Goal: Obtain resource: Download file/media

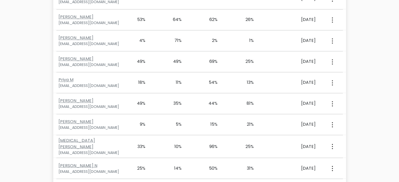
scroll to position [866, 0]
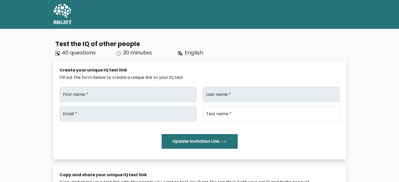
type input "[PERSON_NAME]"
type input "Akkara"
type input "lisa@elexes.com"
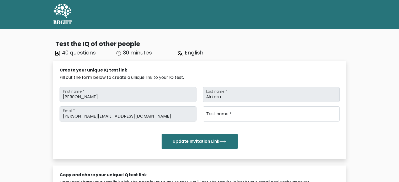
type input "Brght Intelligence Test"
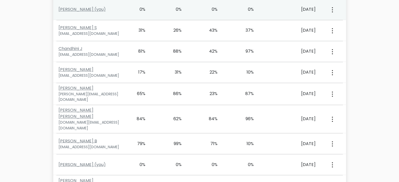
scroll to position [1132, 0]
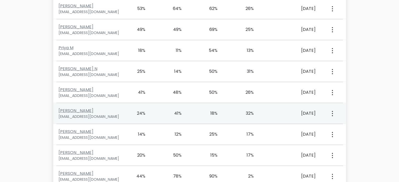
click at [332, 113] on circle "button" at bounding box center [332, 113] width 1 height 1
click at [351, 125] on link "View Profile" at bounding box center [350, 129] width 41 height 8
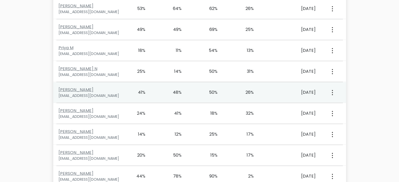
scroll to position [255, 0]
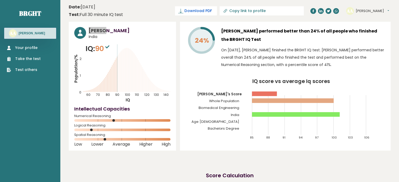
click at [212, 12] on span "Download PDF" at bounding box center [198, 11] width 27 height 6
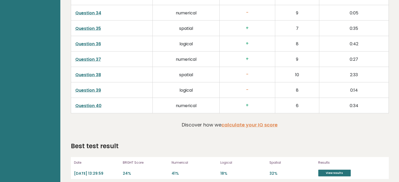
scroll to position [1295, 0]
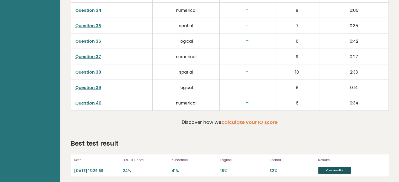
click at [337, 169] on link "View results" at bounding box center [334, 171] width 33 height 7
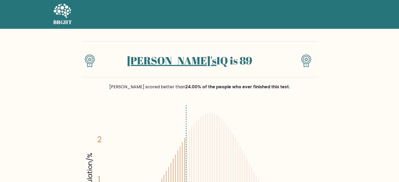
drag, startPoint x: 235, startPoint y: 59, endPoint x: 157, endPoint y: 62, distance: 78.3
click at [149, 62] on h1 "Sathya's IQ is 89" at bounding box center [189, 60] width 171 height 13
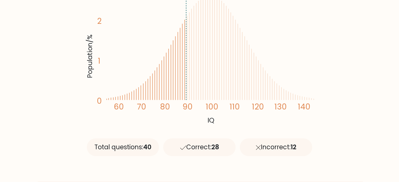
scroll to position [158, 0]
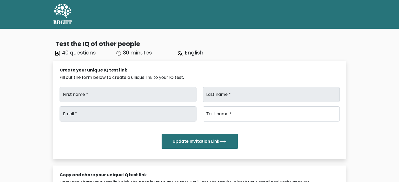
scroll to position [255, 0]
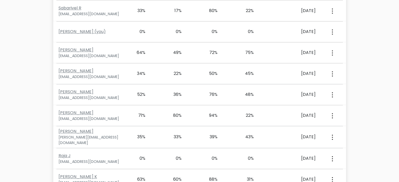
type input "[PERSON_NAME]"
type input "Akkara"
type input "[PERSON_NAME][EMAIL_ADDRESS][DOMAIN_NAME]"
type input "Brght Intelligence Test"
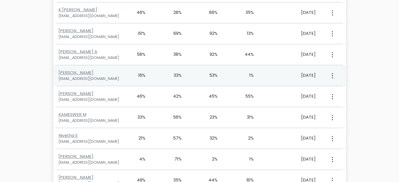
scroll to position [0, 0]
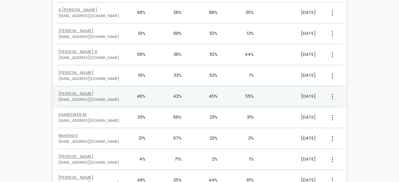
click at [332, 94] on icon "button" at bounding box center [332, 96] width 1 height 5
click at [347, 111] on link "View Profile" at bounding box center [350, 112] width 41 height 8
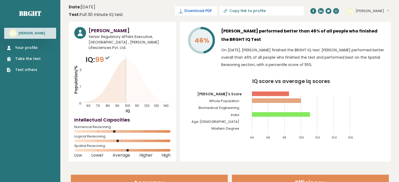
click at [212, 9] on span "Download PDF" at bounding box center [198, 11] width 27 height 6
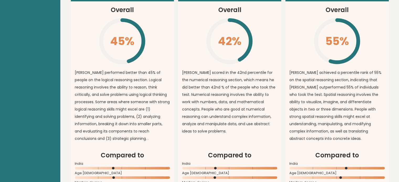
scroll to position [1300, 0]
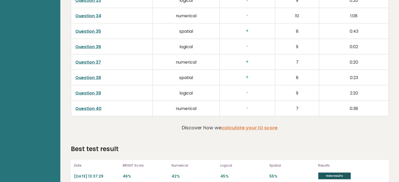
click at [330, 173] on link "View results" at bounding box center [334, 176] width 33 height 7
click at [336, 173] on link "View results" at bounding box center [334, 176] width 33 height 7
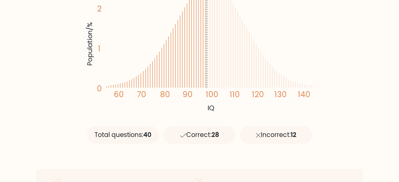
scroll to position [131, 0]
